Goal: Task Accomplishment & Management: Manage account settings

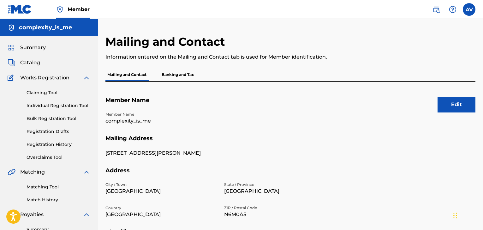
click at [32, 58] on div "Summary Catalog Works Registration Claiming Tool Individual Registration Tool B…" at bounding box center [49, 198] width 98 height 325
click at [34, 63] on span "Catalog" at bounding box center [30, 63] width 20 height 8
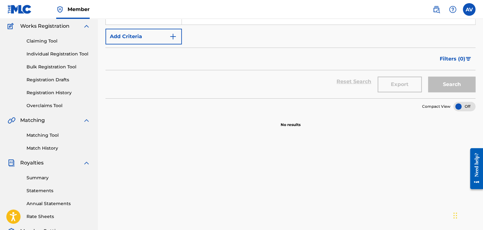
scroll to position [32, 0]
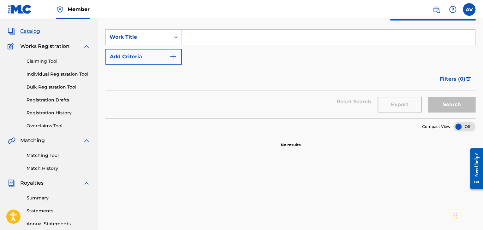
click at [49, 111] on link "Registration History" at bounding box center [59, 113] width 64 height 7
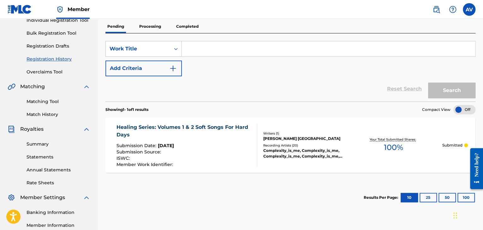
scroll to position [95, 0]
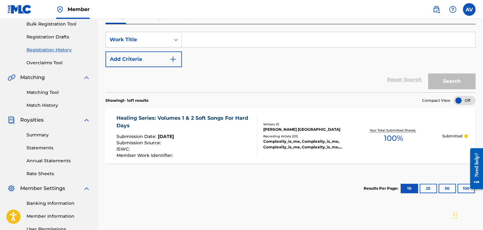
click at [217, 122] on div "Healing Series: Volumes 1 & 2 Soft Songs For Hard Days" at bounding box center [183, 122] width 135 height 15
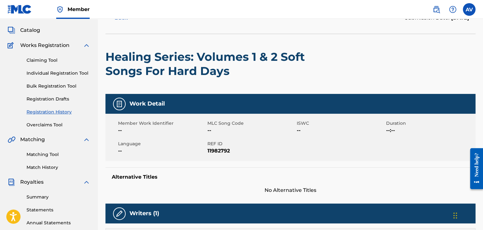
scroll to position [95, 0]
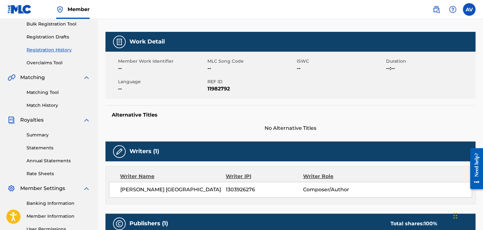
click at [139, 62] on span "Member Work Identifier" at bounding box center [162, 61] width 88 height 7
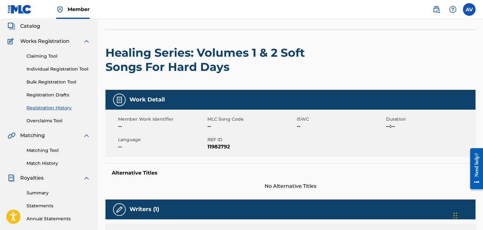
scroll to position [0, 0]
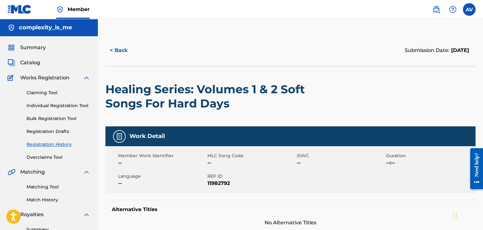
click at [466, 9] on label at bounding box center [469, 9] width 13 height 13
click at [469, 9] on input "AV [PERSON_NAME] Valladolid [EMAIL_ADDRESS][DOMAIN_NAME] Notification Preferenc…" at bounding box center [469, 9] width 0 height 0
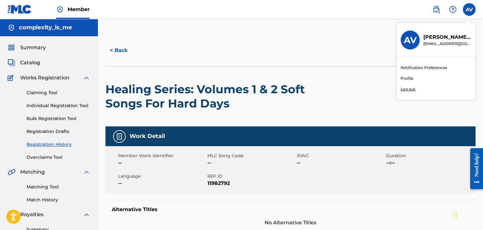
click at [406, 90] on p "Log out" at bounding box center [408, 89] width 15 height 6
click at [469, 9] on input "AV [PERSON_NAME] Valladolid [EMAIL_ADDRESS][DOMAIN_NAME] Notification Preferenc…" at bounding box center [469, 9] width 0 height 0
